Goal: Information Seeking & Learning: Compare options

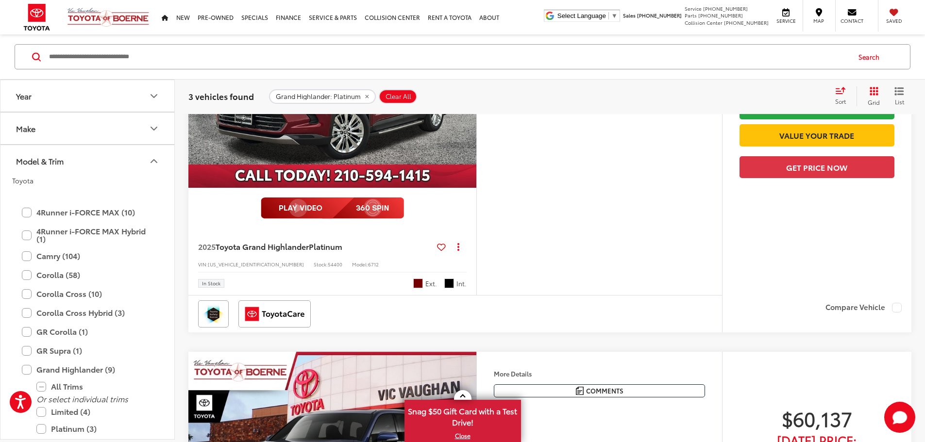
scroll to position [140, 0]
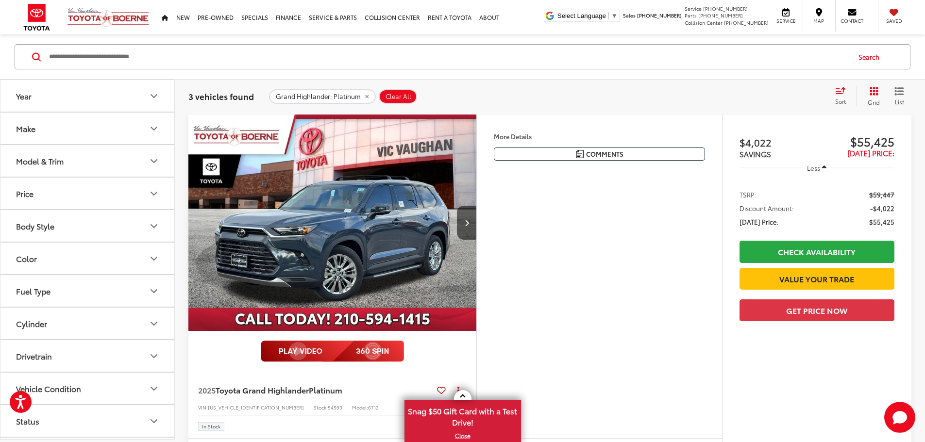
click at [155, 163] on icon "Model & Trim" at bounding box center [154, 161] width 12 height 12
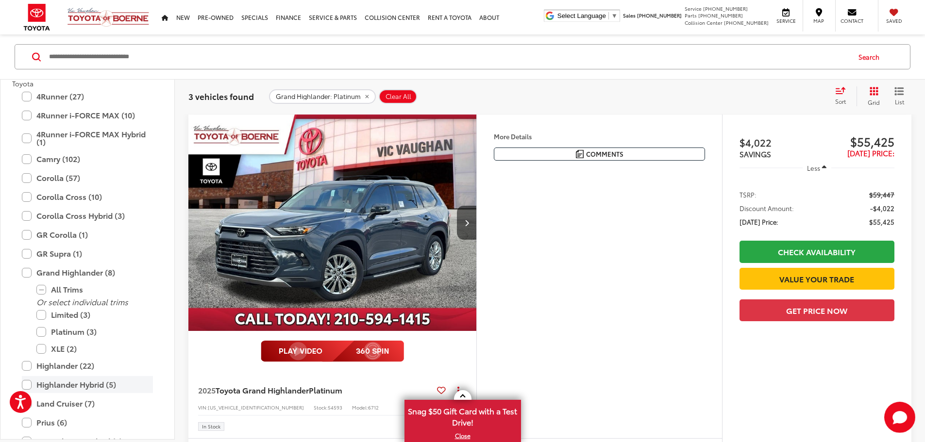
scroll to position [146, 0]
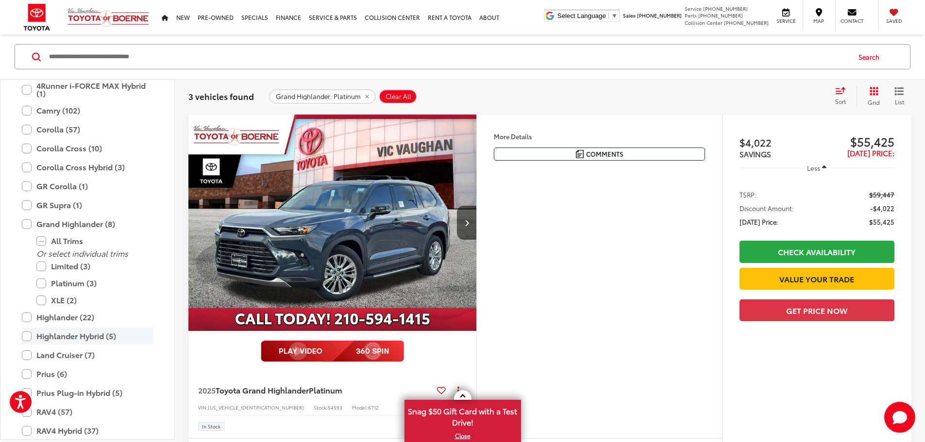
click at [25, 337] on label "Highlander Hybrid (5)" at bounding box center [87, 336] width 131 height 17
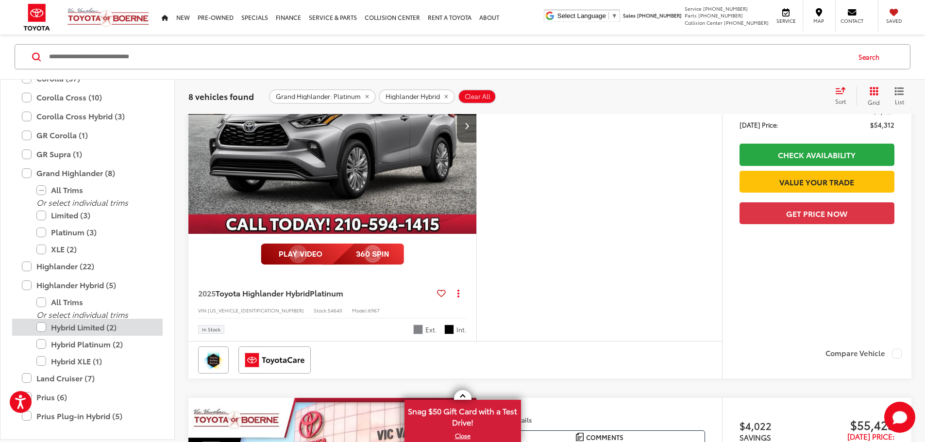
scroll to position [237, 0]
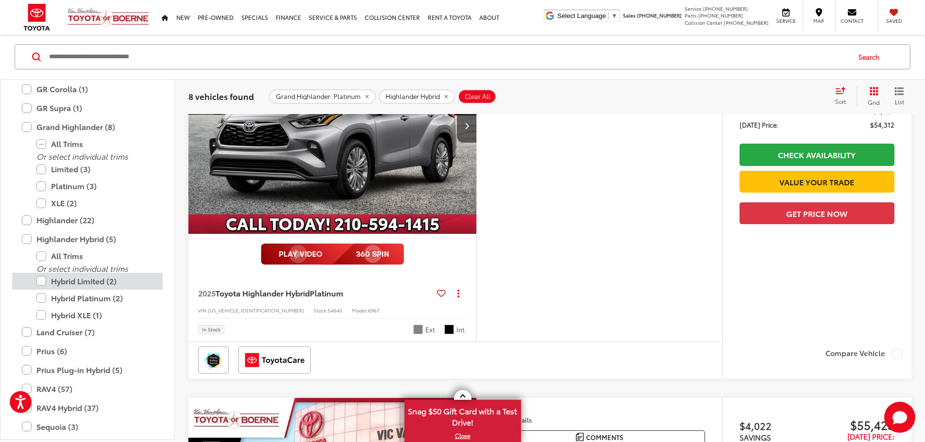
click at [43, 280] on label "Hybrid Limited (2)" at bounding box center [94, 280] width 117 height 17
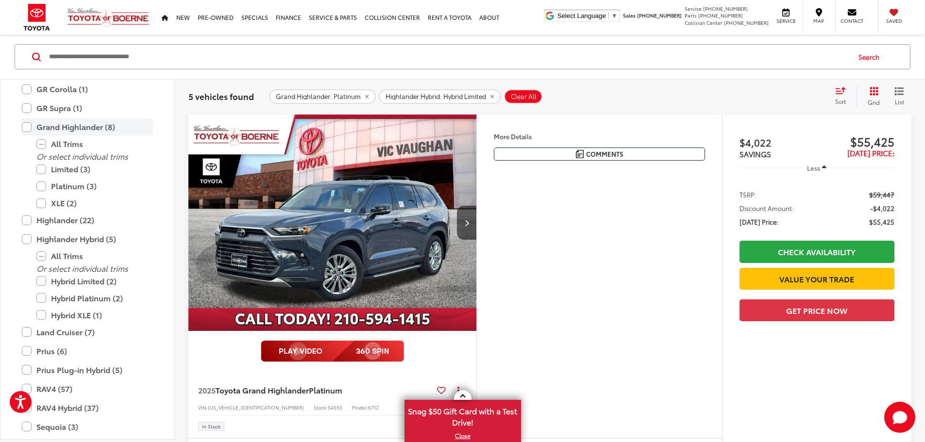
click at [29, 129] on label "Grand Highlander (8)" at bounding box center [87, 127] width 131 height 17
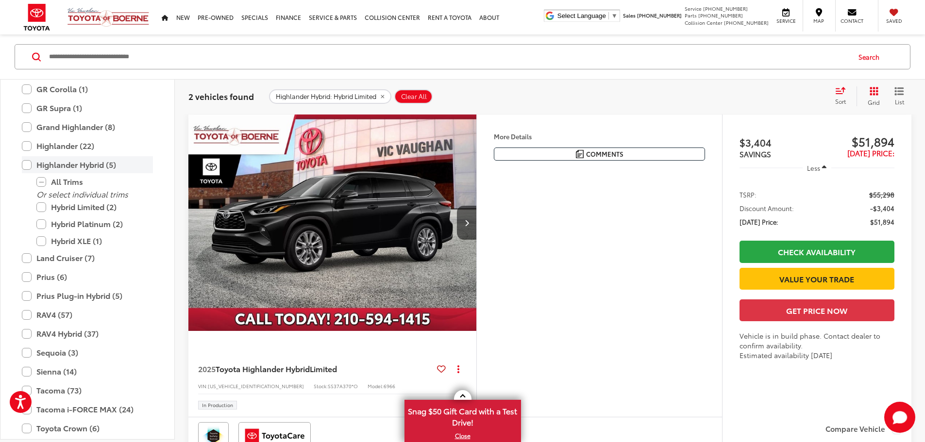
click at [26, 164] on label "Highlander Hybrid (5)" at bounding box center [87, 164] width 131 height 17
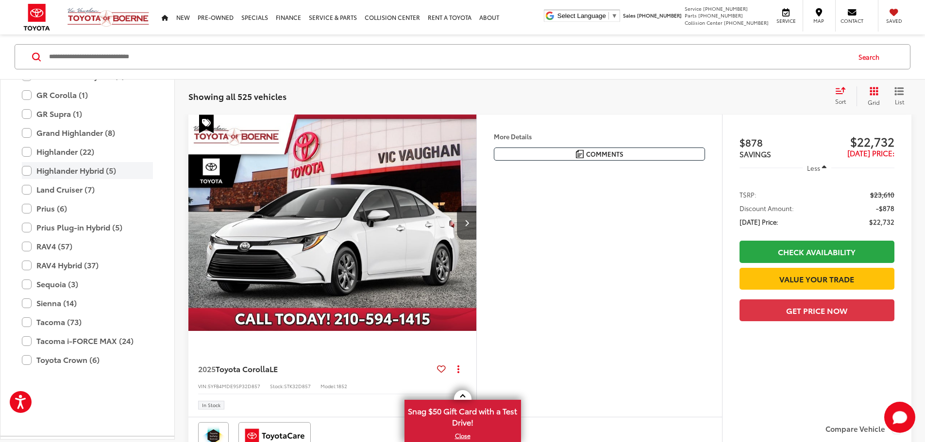
scroll to position [140, 0]
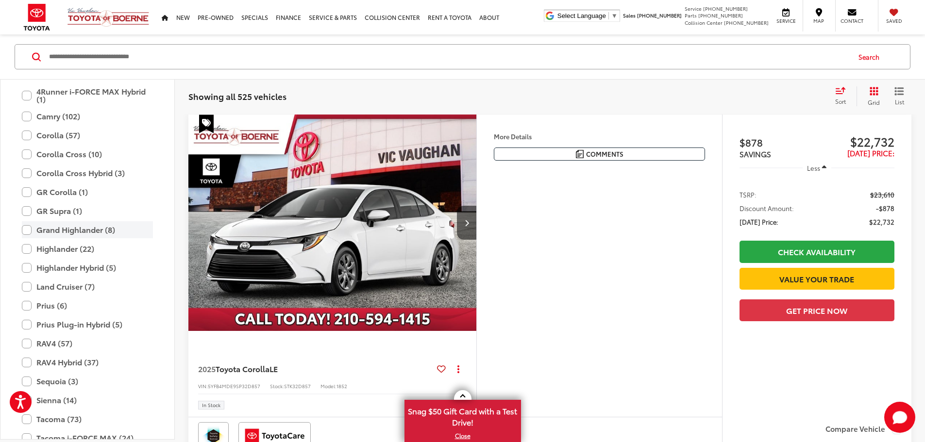
click at [31, 232] on label "Grand Highlander (8)" at bounding box center [87, 229] width 131 height 17
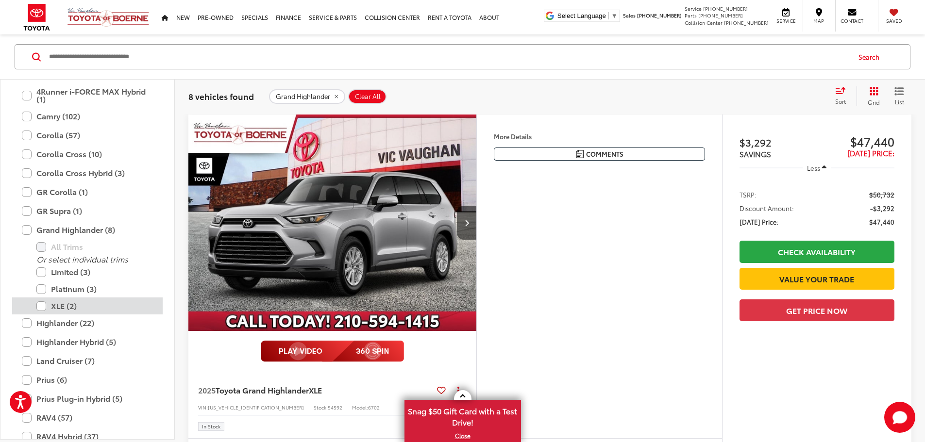
click at [43, 306] on label "XLE (2)" at bounding box center [94, 306] width 117 height 17
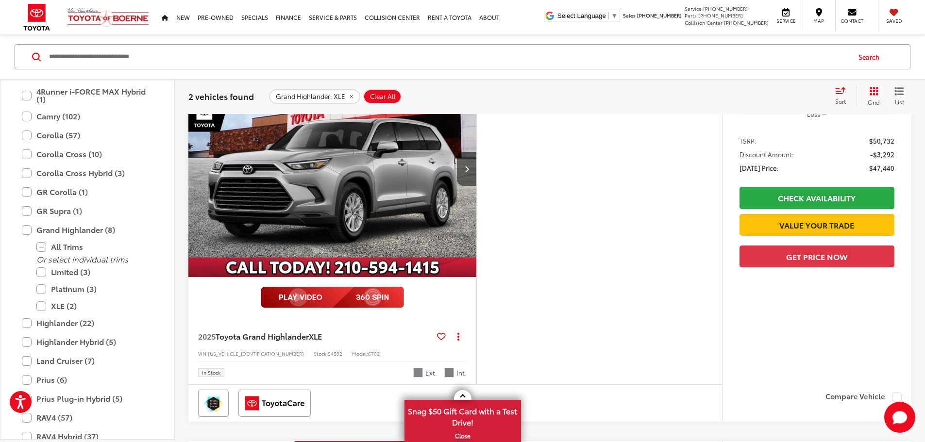
scroll to position [156, 0]
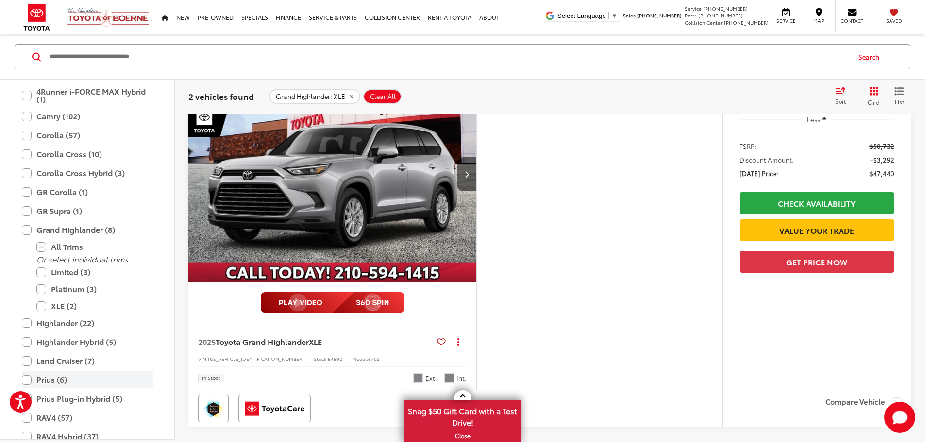
drag, startPoint x: 40, startPoint y: 306, endPoint x: 40, endPoint y: 297, distance: 9.7
click at [40, 306] on label "XLE (2)" at bounding box center [94, 306] width 117 height 17
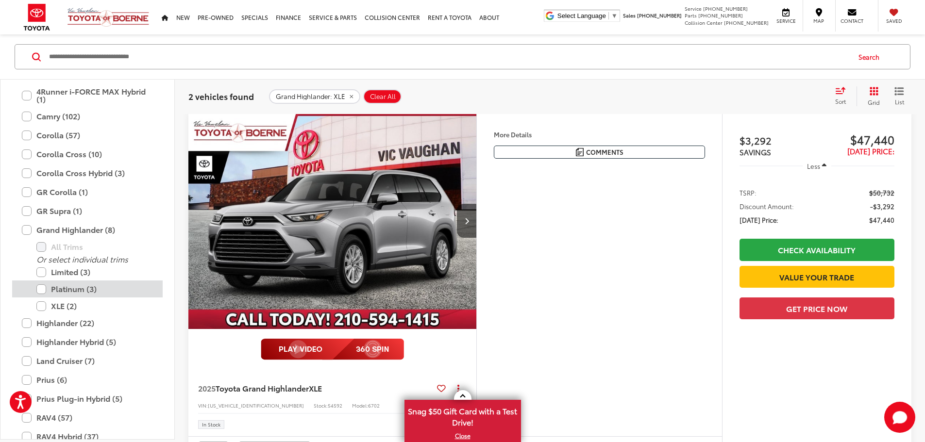
scroll to position [107, 0]
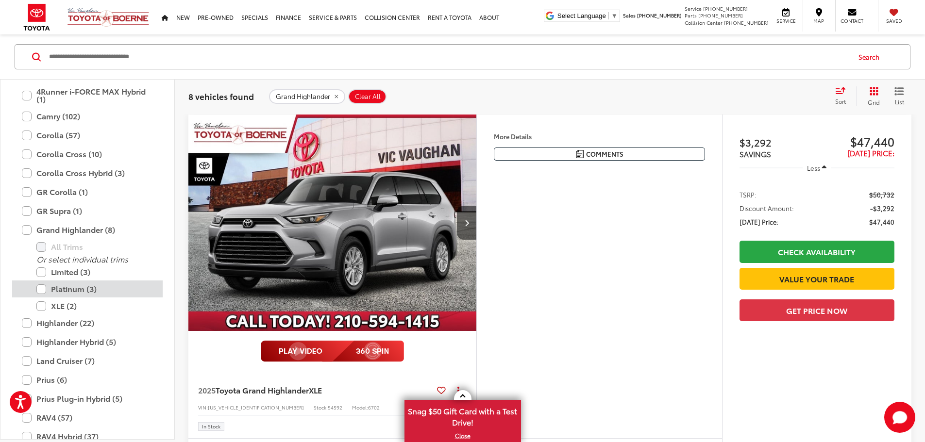
click at [40, 288] on label "Platinum (3)" at bounding box center [94, 289] width 117 height 17
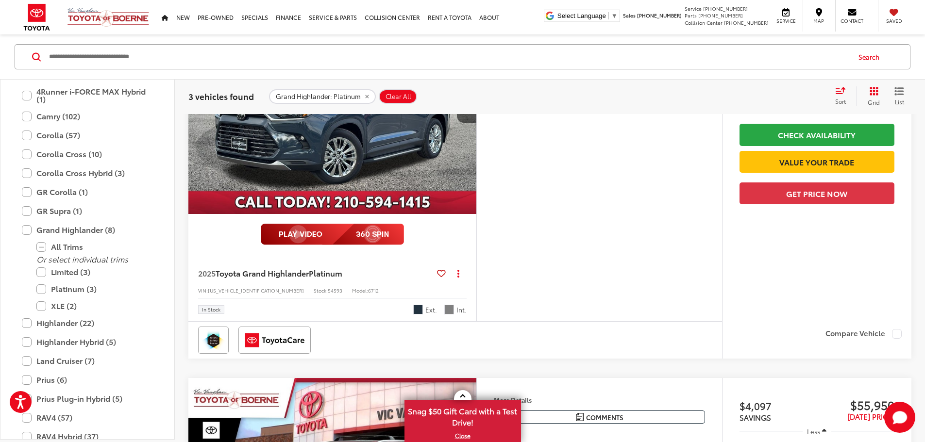
scroll to position [107, 0]
